Goal: Task Accomplishment & Management: Manage account settings

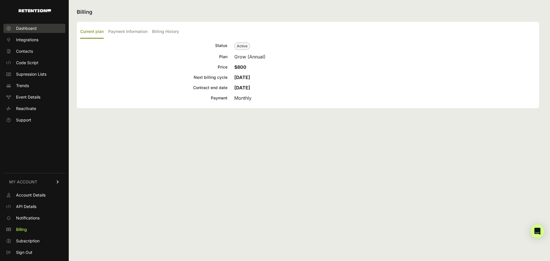
click at [30, 29] on span "Dashboard" at bounding box center [26, 29] width 21 height 6
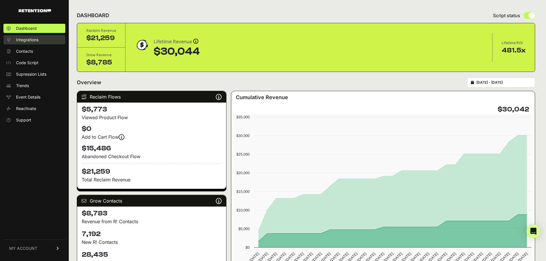
click at [34, 37] on span "Integrations" at bounding box center [27, 40] width 22 height 6
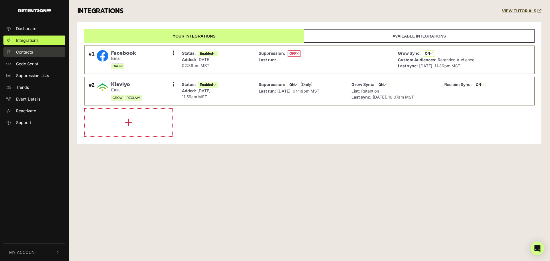
click at [40, 54] on link "Contacts" at bounding box center [34, 51] width 62 height 9
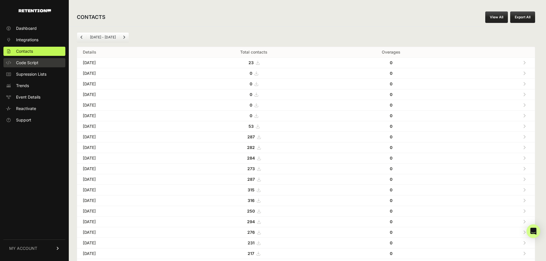
drag, startPoint x: 0, startPoint y: 0, endPoint x: 38, endPoint y: 64, distance: 74.6
click at [38, 64] on span "Code Script" at bounding box center [27, 63] width 22 height 6
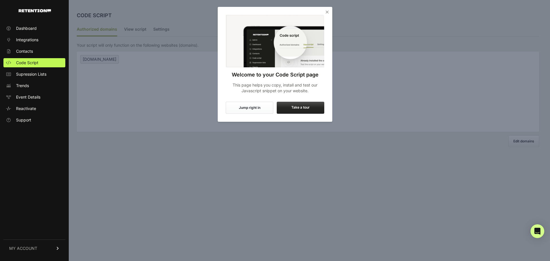
drag, startPoint x: 0, startPoint y: 0, endPoint x: 39, endPoint y: 76, distance: 85.6
click at [39, 76] on span "Supression Lists" at bounding box center [31, 74] width 30 height 6
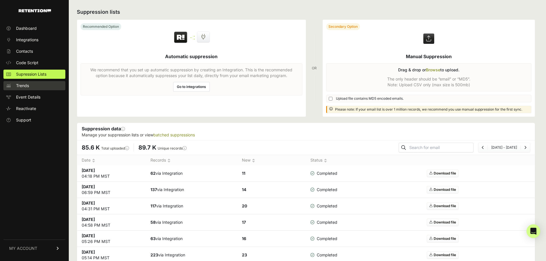
click at [33, 85] on link "Trends" at bounding box center [34, 85] width 62 height 9
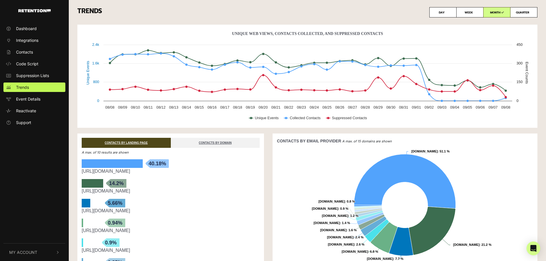
click at [19, 251] on span "My Account" at bounding box center [23, 252] width 28 height 6
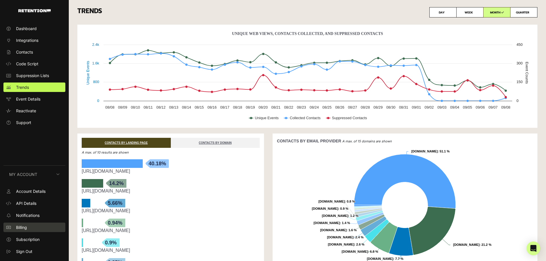
click at [34, 228] on link "Billing" at bounding box center [34, 227] width 62 height 9
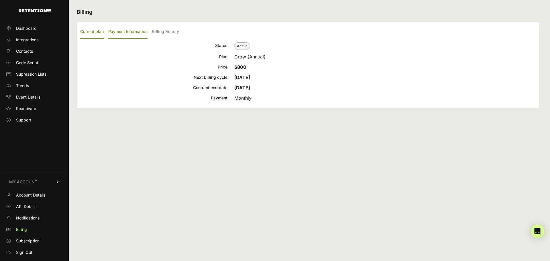
click at [127, 38] on label "Payment Information" at bounding box center [127, 31] width 39 height 13
click at [0, 0] on input "Payment Information" at bounding box center [0, 0] width 0 height 0
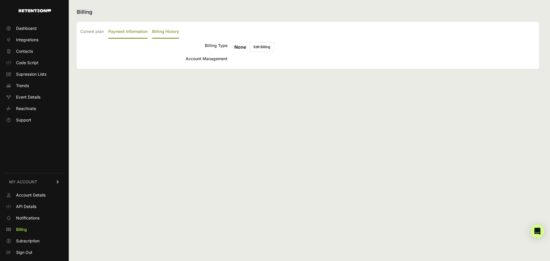
click at [170, 33] on label "Billing History" at bounding box center [165, 31] width 27 height 13
click at [0, 0] on input "Billing History" at bounding box center [0, 0] width 0 height 0
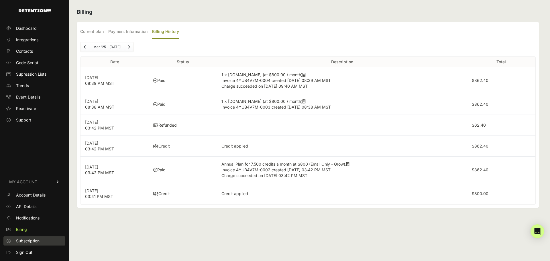
click at [40, 242] on span "Subscription" at bounding box center [28, 241] width 24 height 6
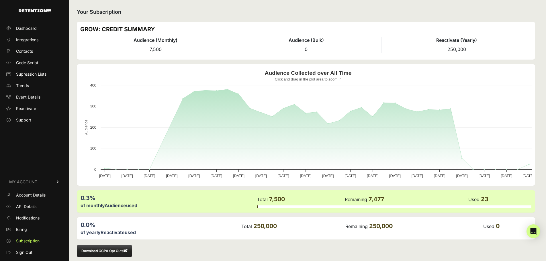
scroll to position [6, 0]
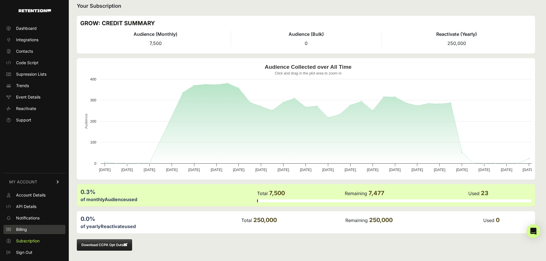
click at [35, 227] on link "Billing" at bounding box center [34, 229] width 62 height 9
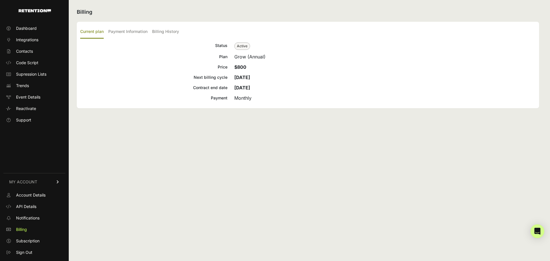
click at [43, 198] on link "Account Details" at bounding box center [34, 195] width 62 height 9
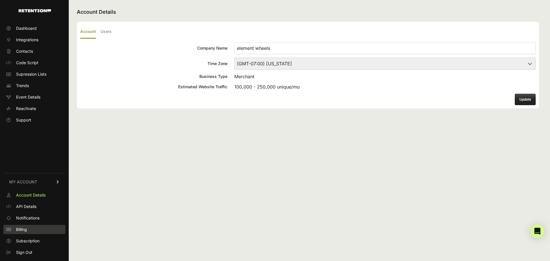
click at [28, 229] on link "Billing" at bounding box center [34, 229] width 62 height 9
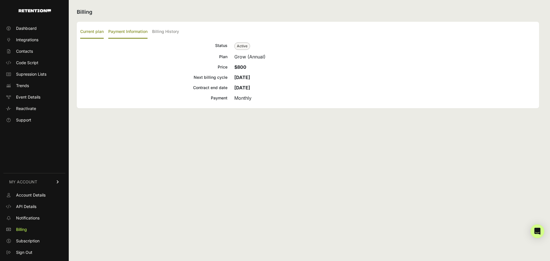
click at [134, 28] on label "Payment Information" at bounding box center [127, 31] width 39 height 13
click at [0, 0] on input "Payment Information" at bounding box center [0, 0] width 0 height 0
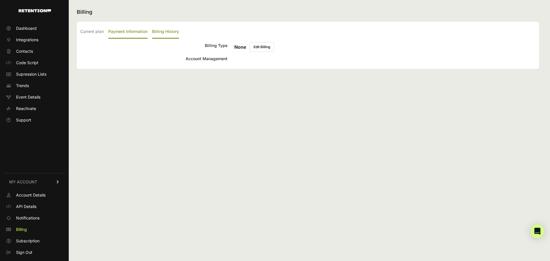
click at [170, 32] on label "Billing History" at bounding box center [165, 31] width 27 height 13
click at [0, 0] on input "Billing History" at bounding box center [0, 0] width 0 height 0
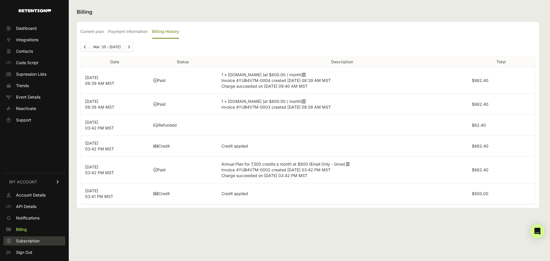
click at [30, 240] on span "Subscription" at bounding box center [28, 241] width 24 height 6
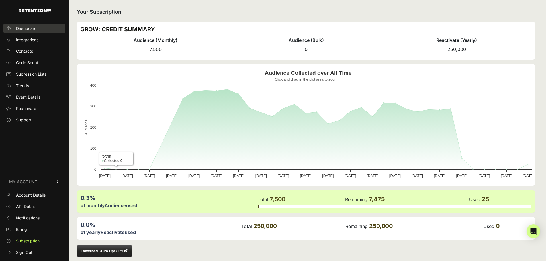
click at [28, 30] on span "Dashboard" at bounding box center [26, 29] width 21 height 6
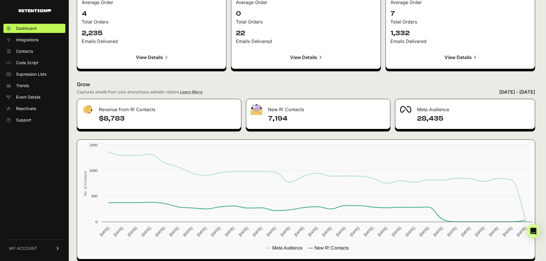
scroll to position [630, 0]
